Goal: Task Accomplishment & Management: Use online tool/utility

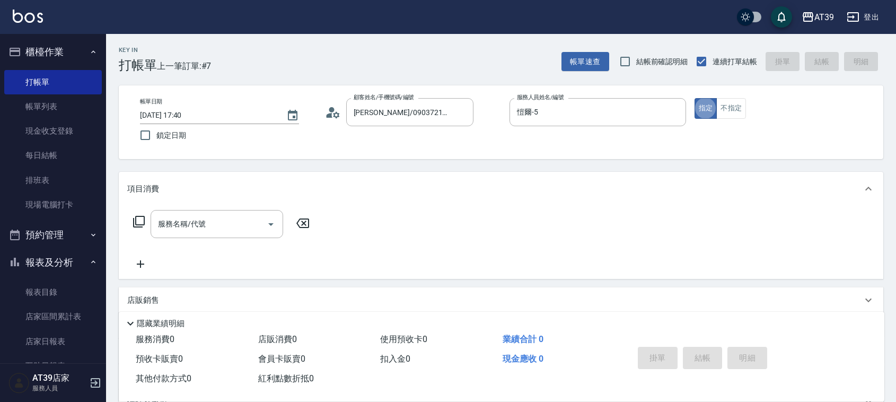
type button "true"
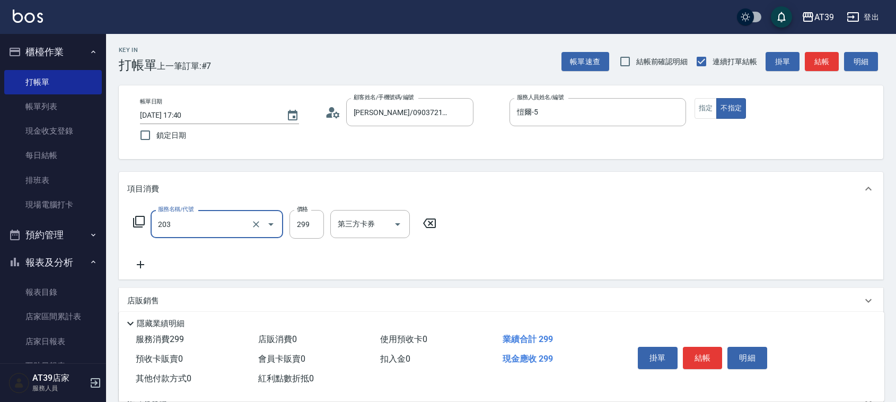
type input "B級洗+剪(203)"
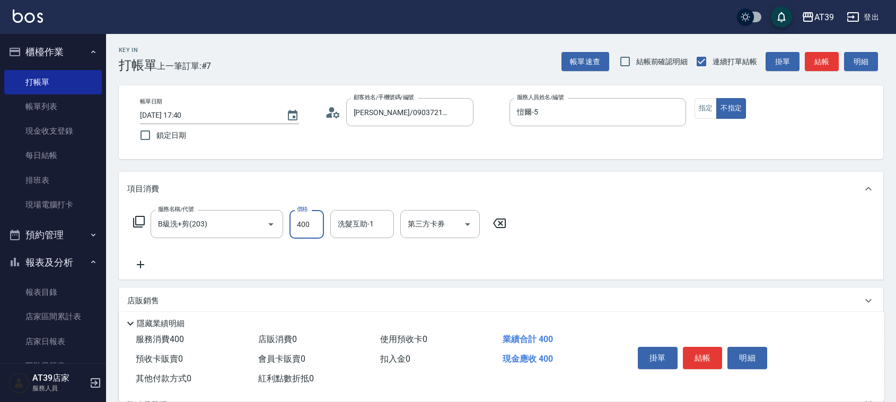
type input "400"
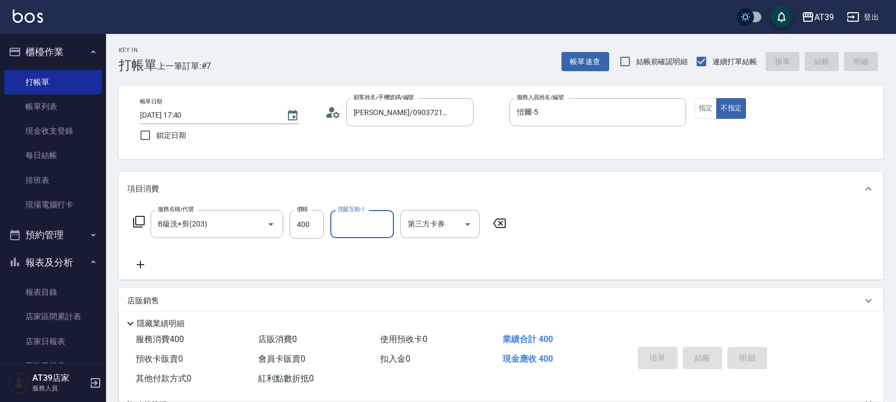
type input "[DATE] 19:26"
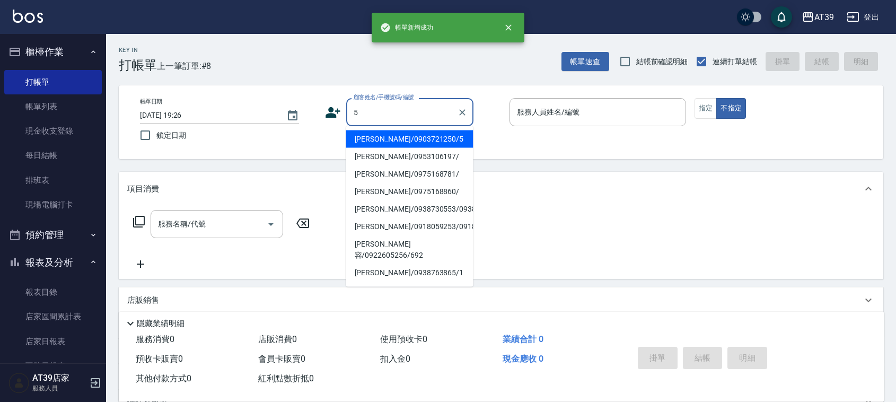
type input "[PERSON_NAME]/0903721250/5"
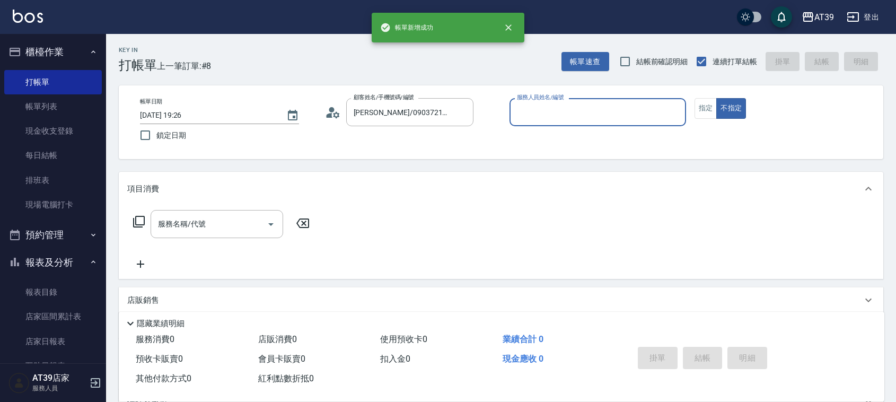
type input "愷爾-5"
click at [716, 98] on button "不指定" at bounding box center [731, 108] width 30 height 21
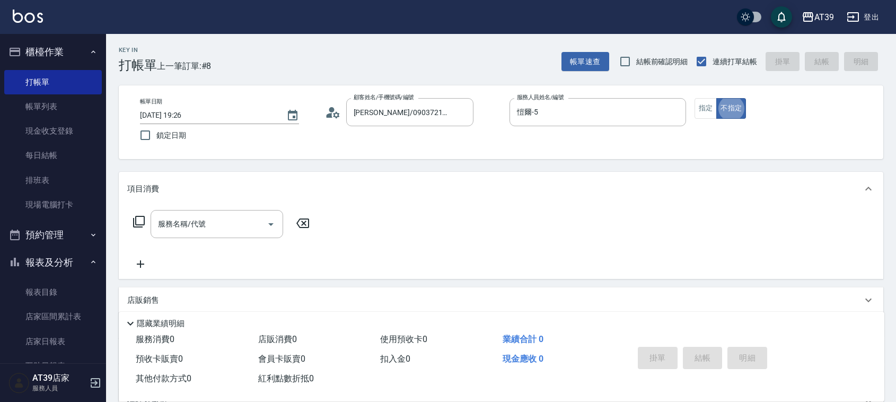
type button "false"
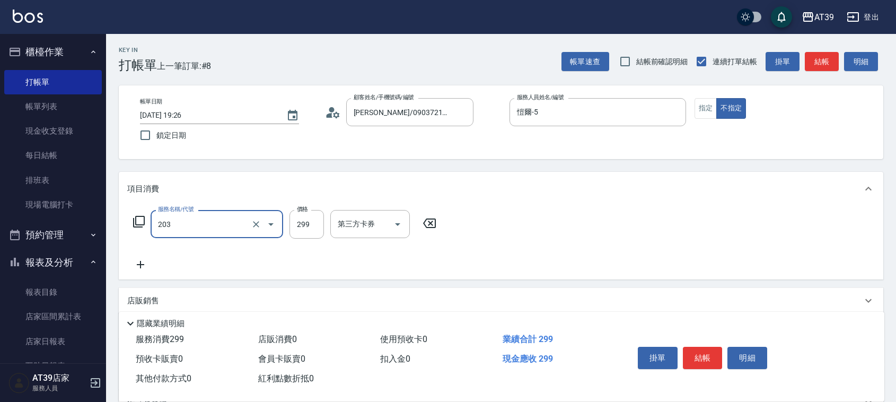
type input "B級洗+剪(203)"
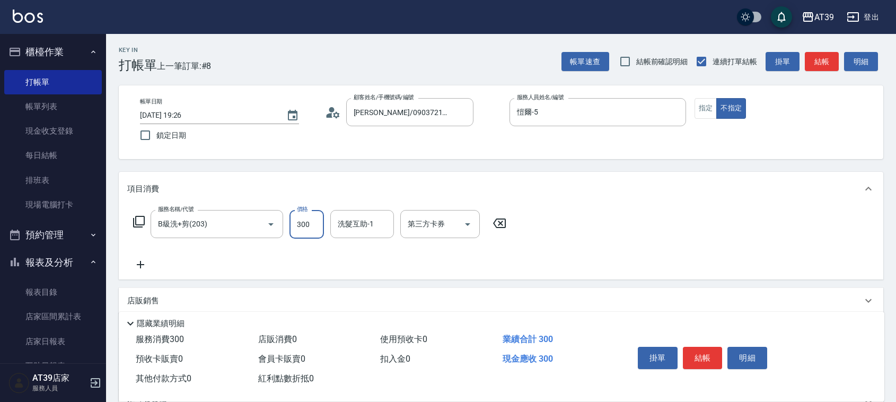
type input "300"
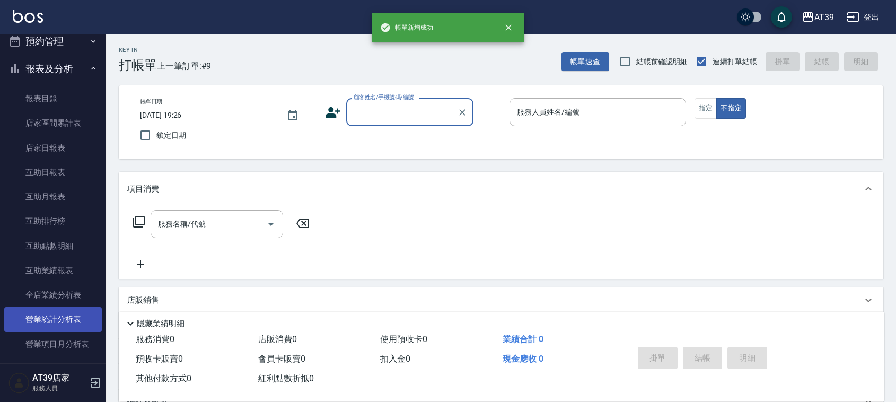
scroll to position [265, 0]
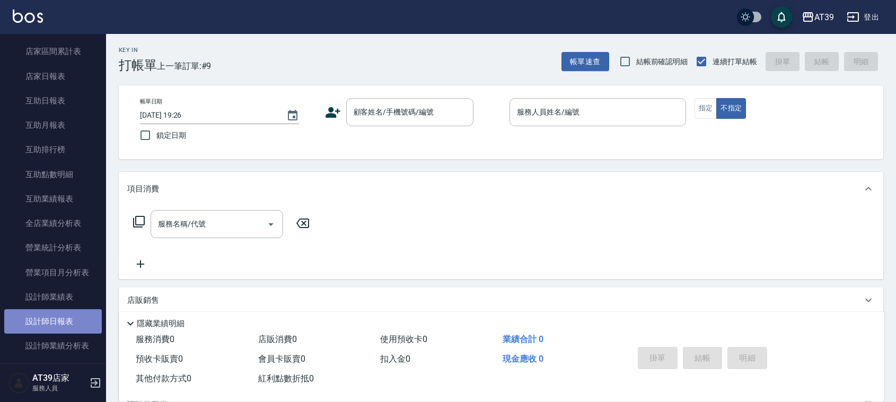
click at [85, 312] on link "設計師日報表" at bounding box center [53, 321] width 98 height 24
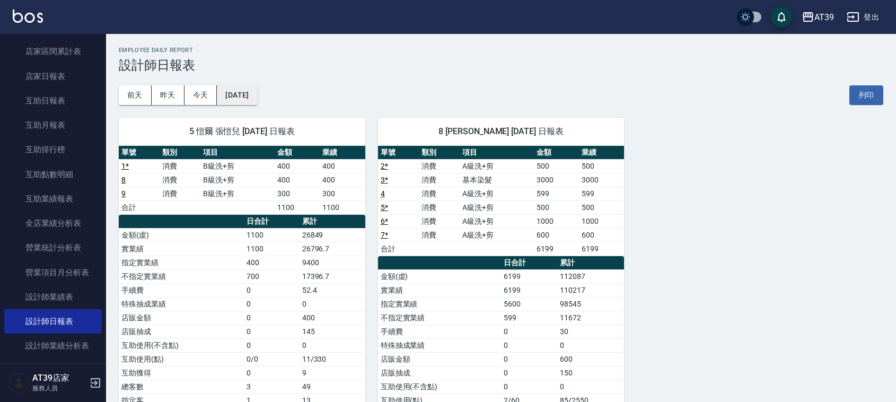
click at [257, 98] on button "[DATE]" at bounding box center [237, 95] width 40 height 20
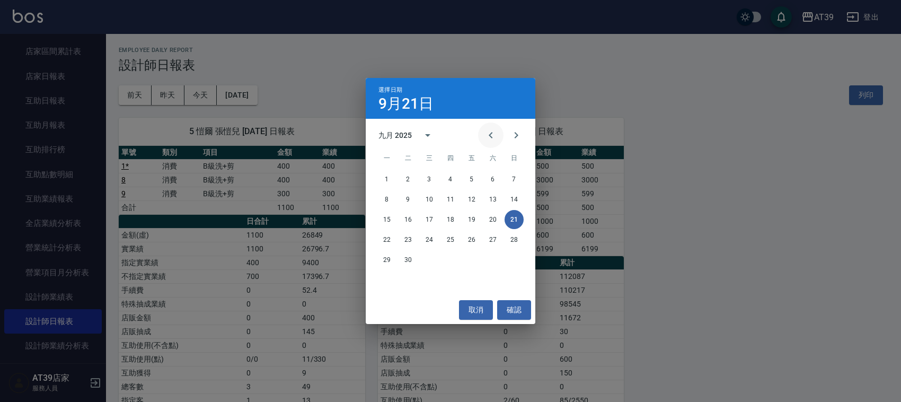
click at [499, 142] on button "Previous month" at bounding box center [490, 134] width 25 height 25
click at [444, 244] on button "21" at bounding box center [450, 239] width 19 height 19
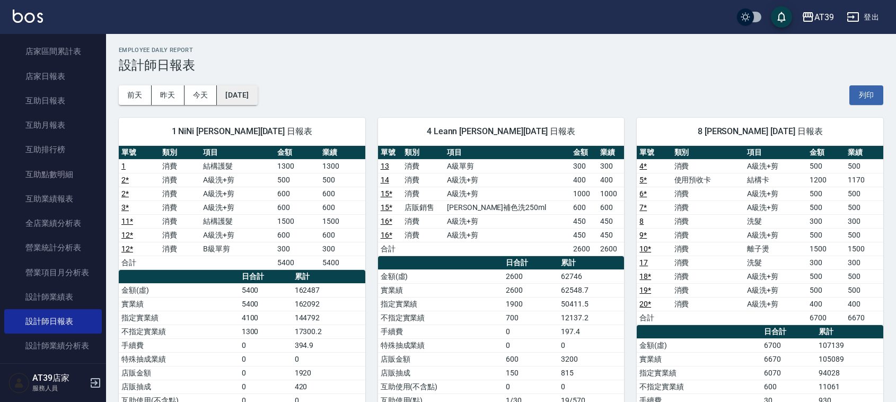
click at [257, 96] on button "[DATE]" at bounding box center [237, 95] width 40 height 20
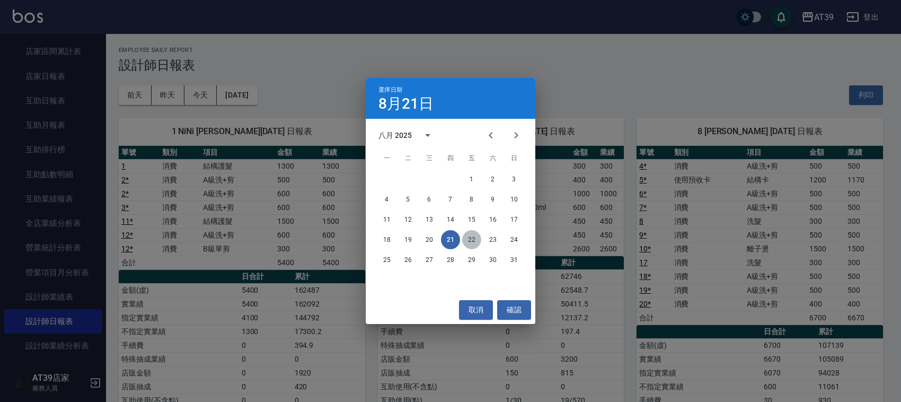
click at [472, 243] on button "22" at bounding box center [471, 239] width 19 height 19
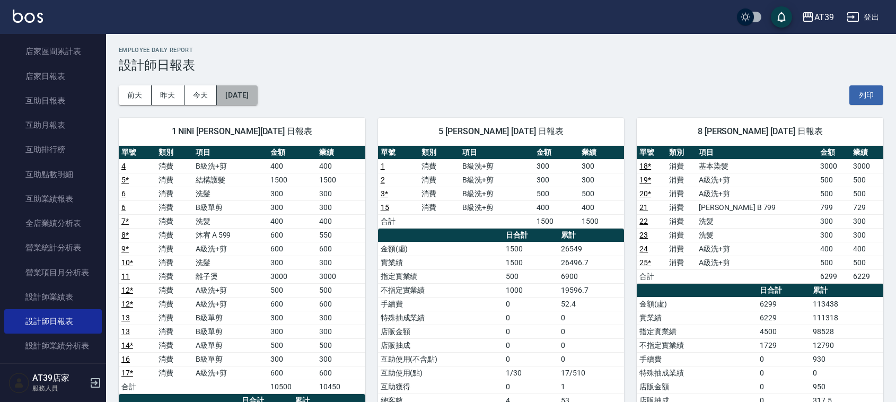
click at [257, 91] on button "[DATE]" at bounding box center [237, 95] width 40 height 20
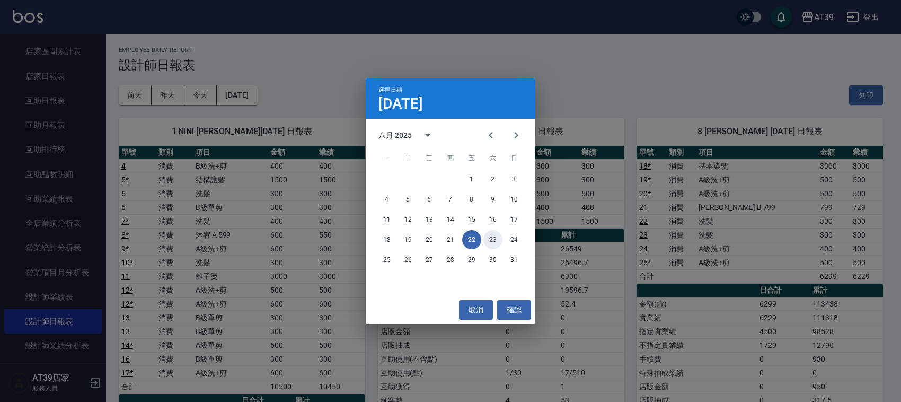
click at [497, 243] on button "23" at bounding box center [492, 239] width 19 height 19
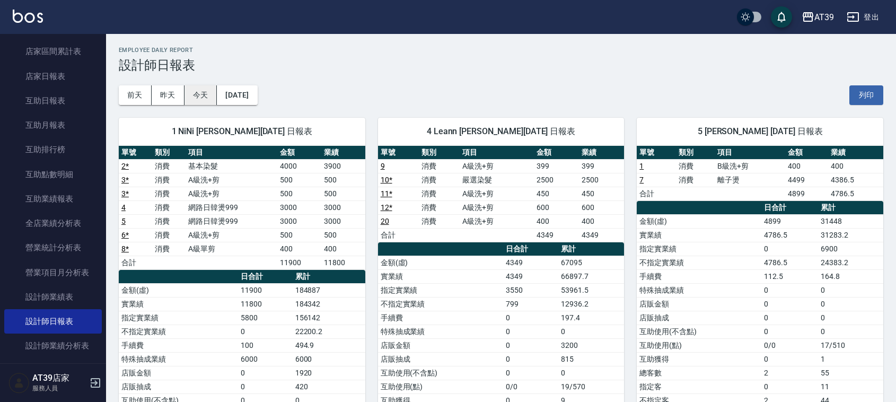
click at [202, 89] on button "今天" at bounding box center [200, 95] width 33 height 20
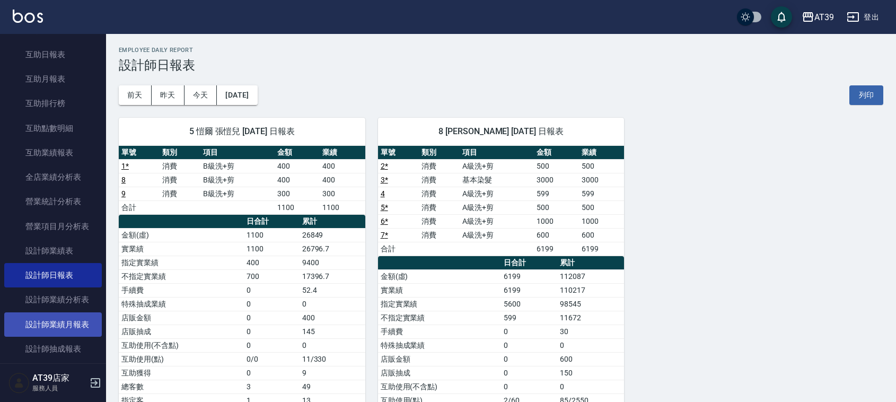
scroll to position [331, 0]
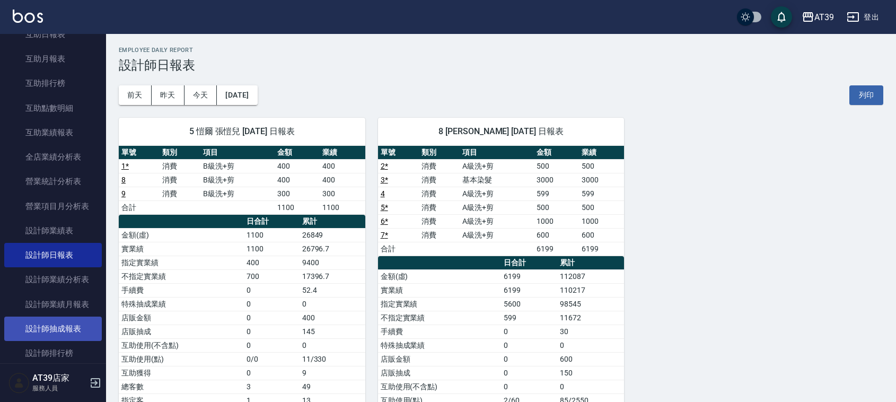
click at [57, 337] on link "設計師抽成報表" at bounding box center [53, 328] width 98 height 24
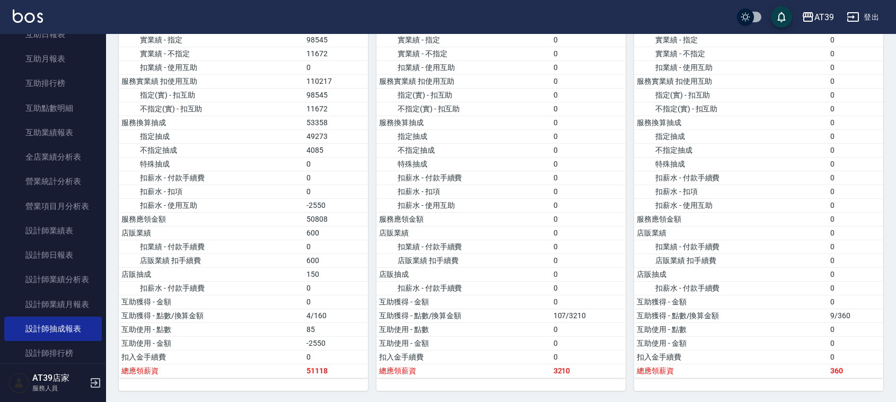
scroll to position [530, 0]
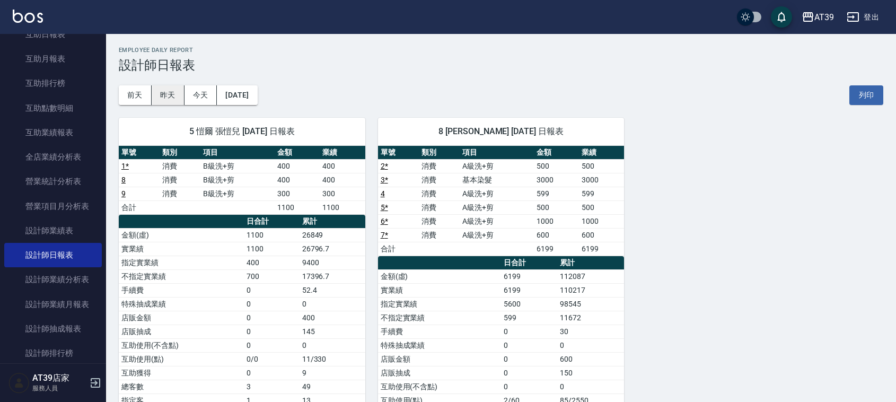
click at [178, 91] on button "昨天" at bounding box center [168, 95] width 33 height 20
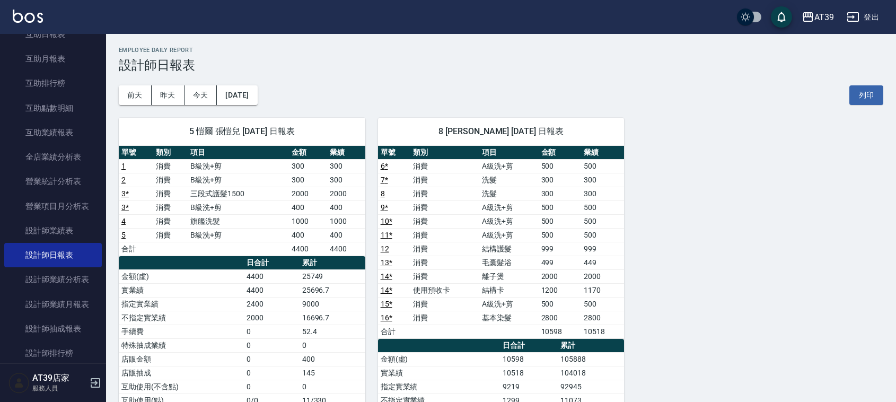
click at [13, 16] on img at bounding box center [28, 16] width 30 height 13
